Goal: Task Accomplishment & Management: Manage account settings

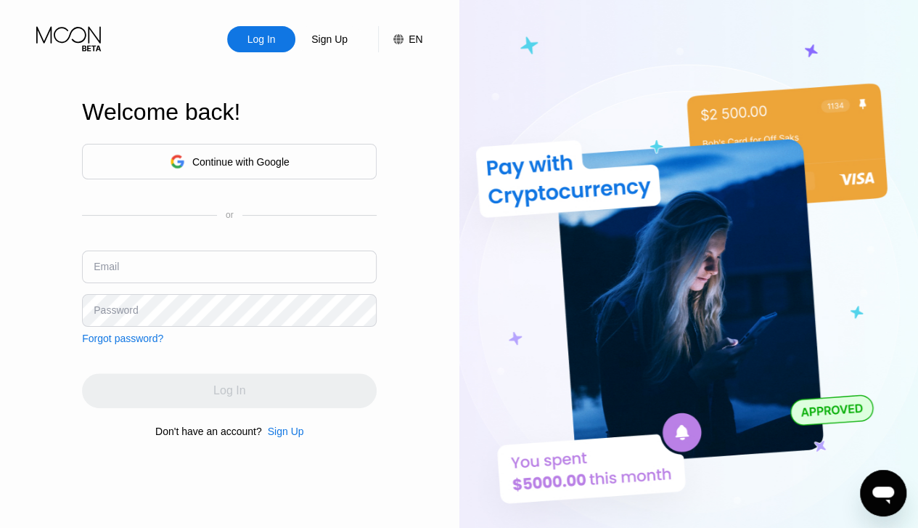
type input "[EMAIL_ADDRESS][DOMAIN_NAME]"
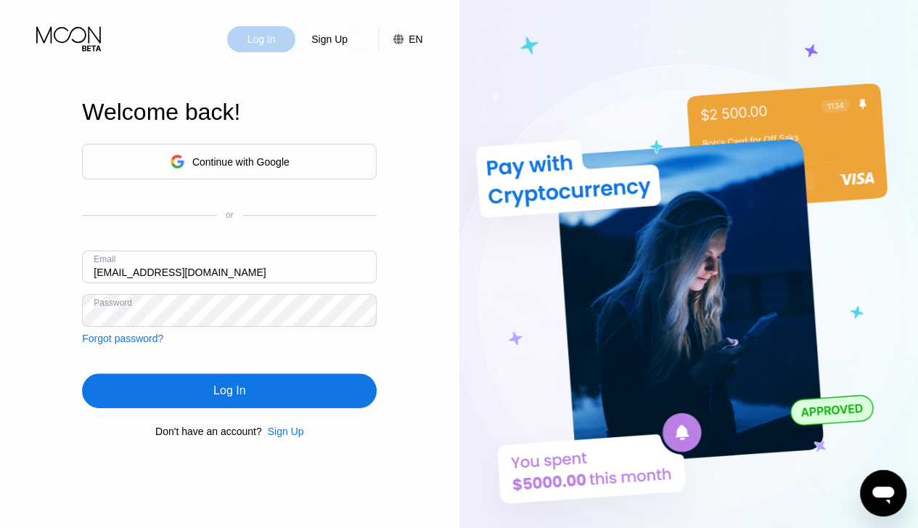
click at [264, 41] on div "Log In" at bounding box center [261, 39] width 31 height 15
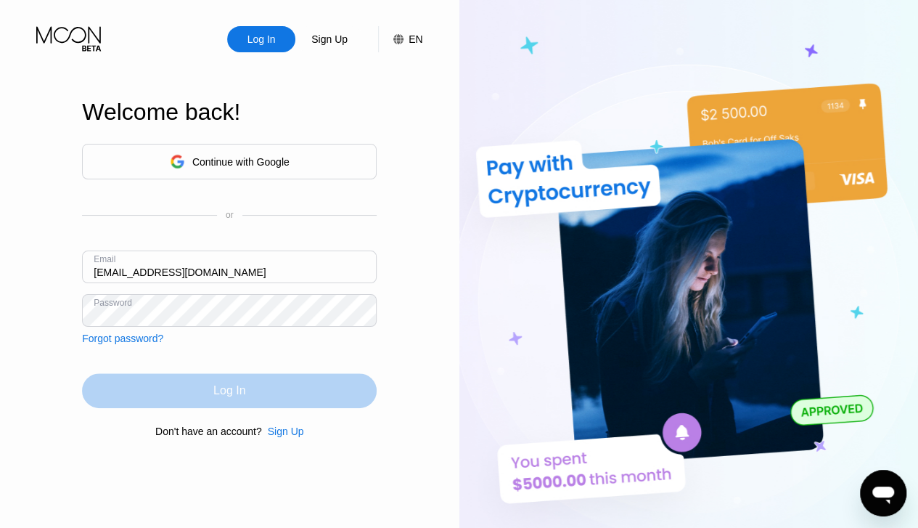
click at [232, 394] on div "Log In" at bounding box center [229, 390] width 32 height 15
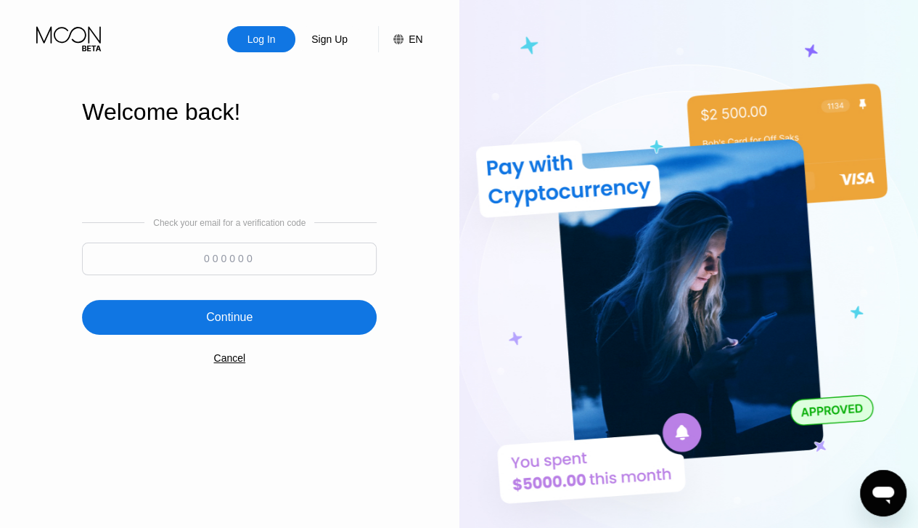
click at [218, 261] on input at bounding box center [229, 258] width 295 height 33
type input "179131"
click at [241, 320] on div "Continue" at bounding box center [229, 317] width 46 height 15
